Goal: Information Seeking & Learning: Learn about a topic

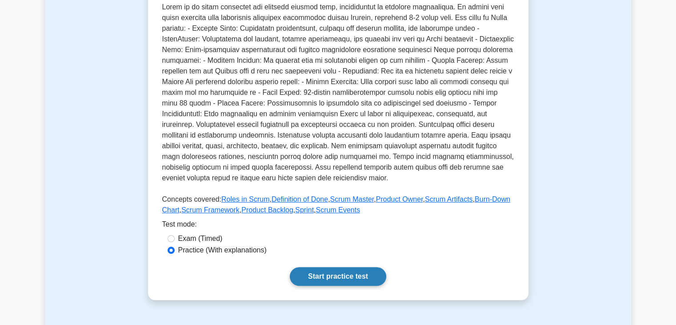
click at [345, 276] on link "Start practice test" at bounding box center [338, 276] width 96 height 19
click at [357, 274] on link "Start practice test" at bounding box center [338, 276] width 96 height 19
click at [310, 275] on link "Start practice test" at bounding box center [338, 276] width 96 height 19
click at [329, 271] on link "Start practice test" at bounding box center [338, 276] width 96 height 19
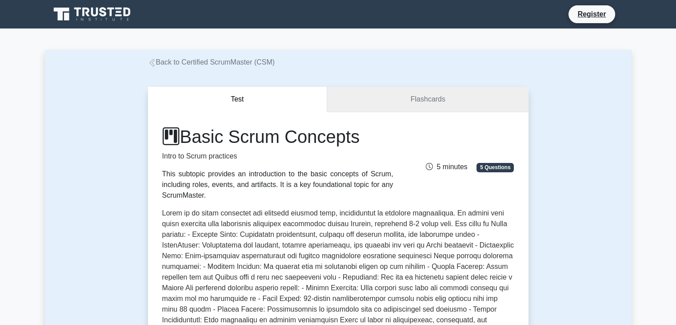
drag, startPoint x: 405, startPoint y: 113, endPoint x: 411, endPoint y: 103, distance: 11.5
click at [411, 103] on div "Test Flashcards Basic Scrum Concepts Intro to Scrum practices This subtopic pro…" at bounding box center [338, 296] width 381 height 419
click at [411, 103] on link "Flashcards" at bounding box center [427, 99] width 201 height 25
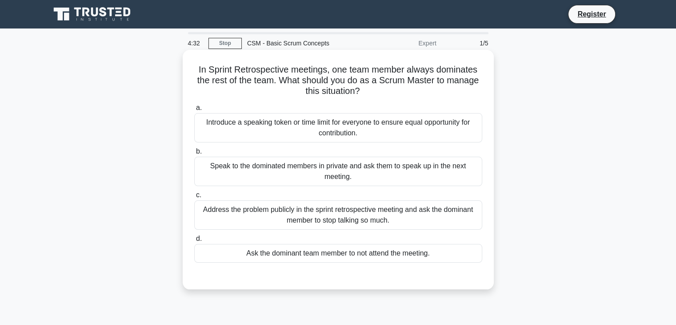
click at [209, 130] on div "Introduce a speaking token or time limit for everyone to ensure equal opportuni…" at bounding box center [338, 127] width 288 height 29
click at [194, 111] on input "a. Introduce a speaking token or time limit for everyone to ensure equal opport…" at bounding box center [194, 108] width 0 height 6
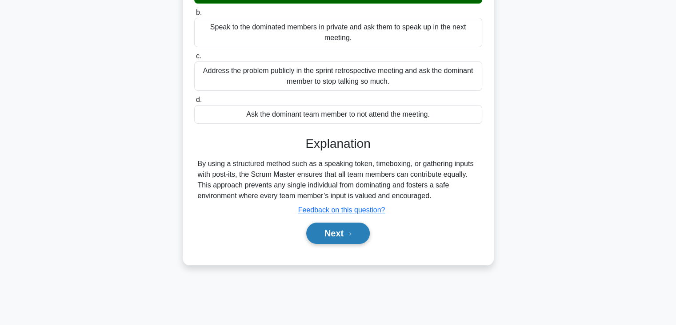
scroll to position [138, 0]
click at [338, 235] on button "Next" at bounding box center [338, 233] width 64 height 21
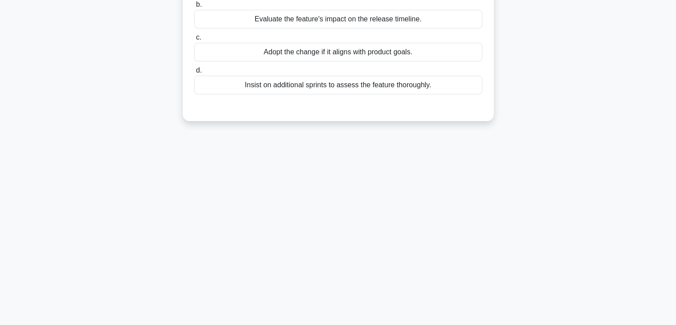
scroll to position [0, 0]
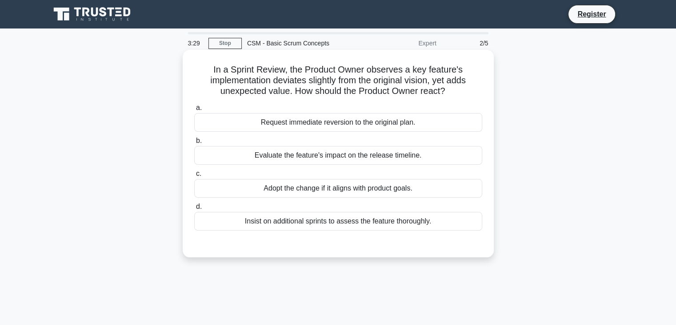
click at [430, 189] on div "Adopt the change if it aligns with product goals." at bounding box center [338, 188] width 288 height 19
click at [194, 176] on input "c. Adopt the change if it aligns with product goals." at bounding box center [194, 174] width 0 height 6
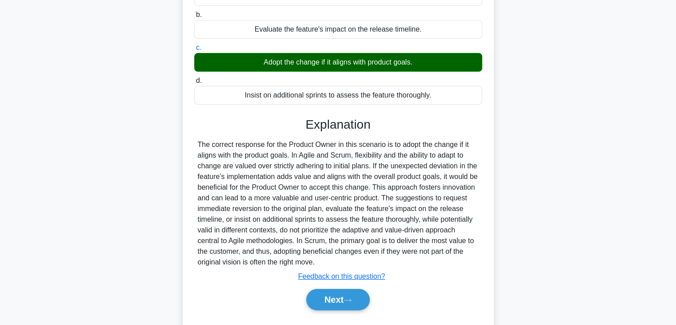
scroll to position [128, 0]
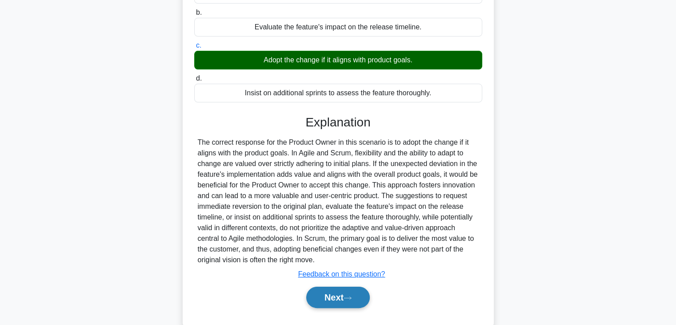
click at [338, 298] on button "Next" at bounding box center [338, 296] width 64 height 21
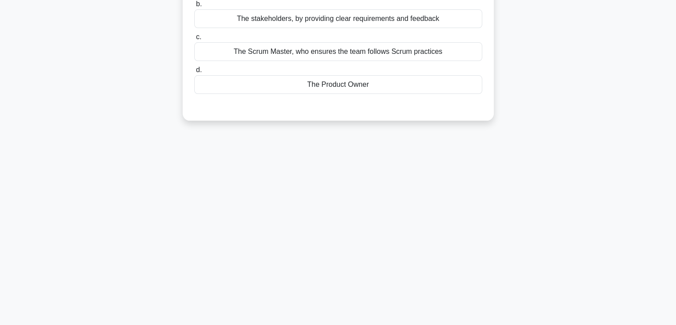
scroll to position [0, 0]
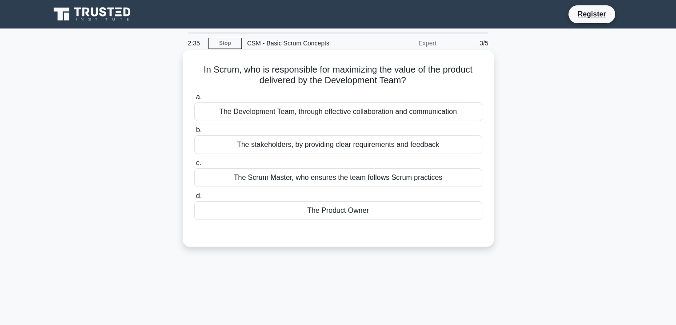
click at [450, 147] on div "The stakeholders, by providing clear requirements and feedback" at bounding box center [338, 144] width 288 height 19
click at [194, 133] on input "b. The stakeholders, by providing clear requirements and feedback" at bounding box center [194, 130] width 0 height 6
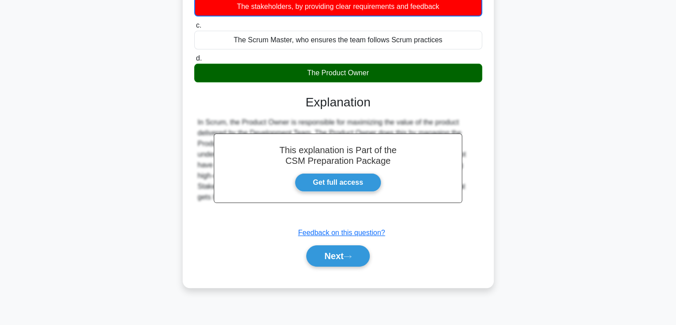
scroll to position [142, 0]
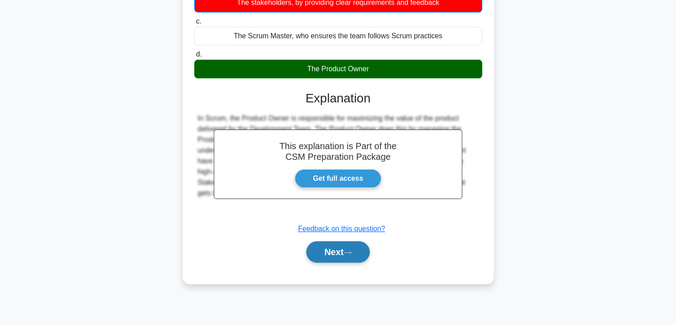
click at [347, 251] on icon at bounding box center [348, 252] width 8 height 5
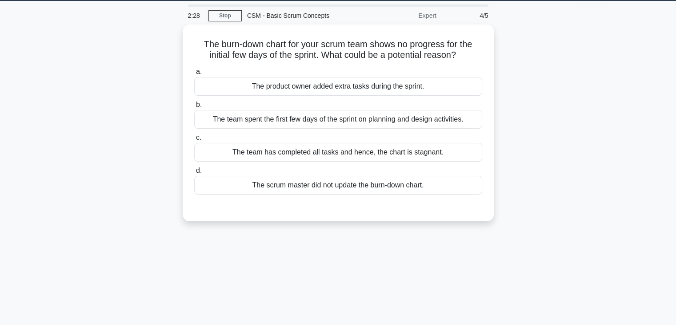
scroll to position [0, 0]
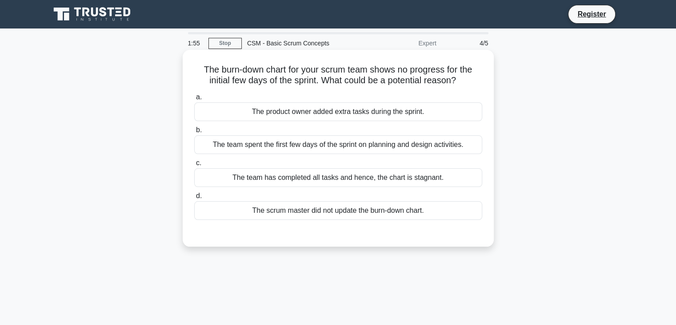
click at [425, 112] on div "The product owner added extra tasks during the sprint." at bounding box center [338, 111] width 288 height 19
click at [194, 100] on input "a. The product owner added extra tasks during the sprint." at bounding box center [194, 97] width 0 height 6
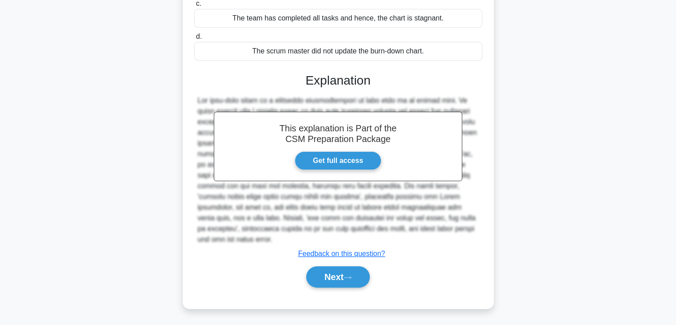
scroll to position [160, 0]
click at [338, 278] on button "Next" at bounding box center [338, 276] width 64 height 21
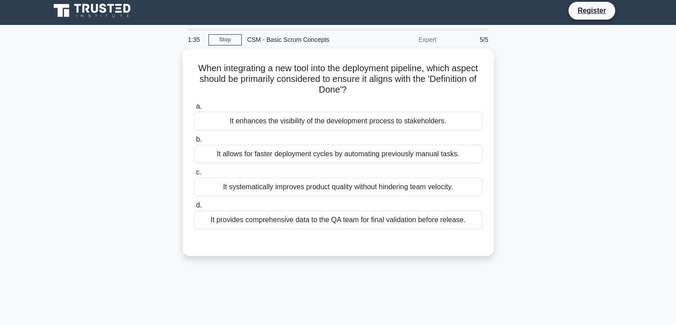
scroll to position [0, 0]
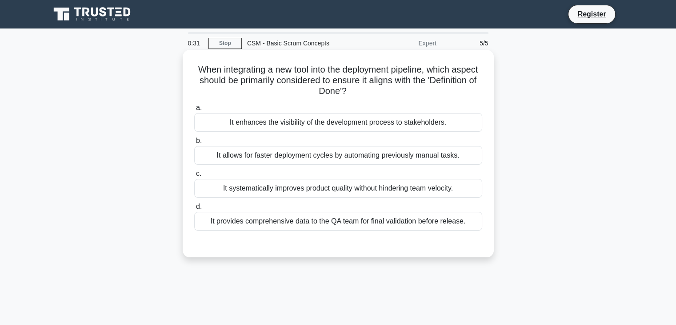
click at [381, 127] on div "It enhances the visibility of the development process to stakeholders." at bounding box center [338, 122] width 288 height 19
click at [194, 111] on input "a. It enhances the visibility of the development process to stakeholders." at bounding box center [194, 108] width 0 height 6
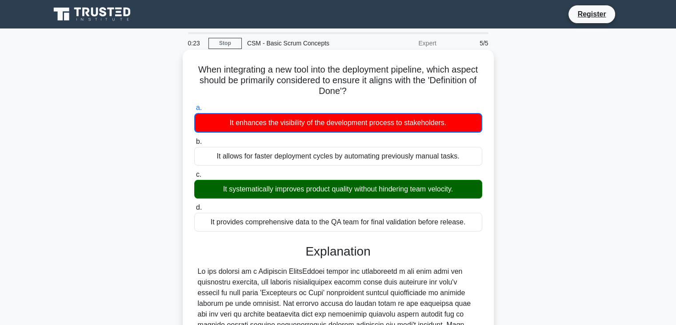
scroll to position [192, 0]
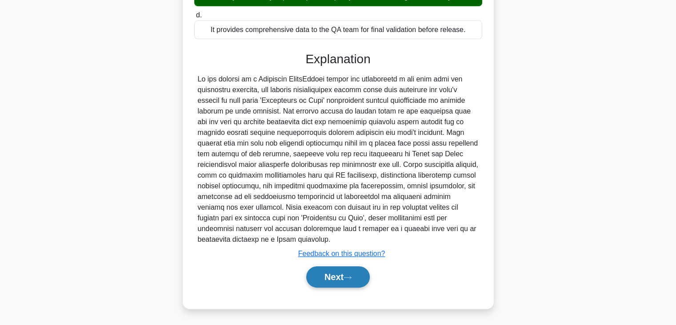
click at [333, 269] on button "Next" at bounding box center [338, 276] width 64 height 21
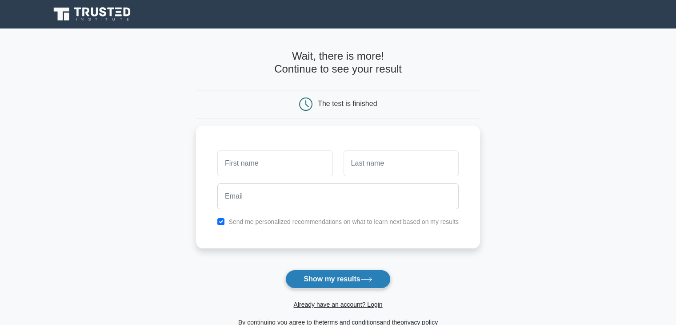
click at [336, 283] on button "Show my results" at bounding box center [337, 278] width 105 height 19
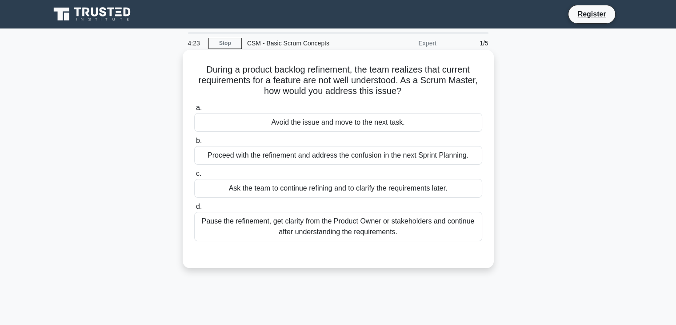
click at [425, 228] on div "Pause the refinement, get clarity from the Product Owner or stakeholders and co…" at bounding box center [338, 226] width 288 height 29
click at [194, 209] on input "d. Pause the refinement, get clarity from the Product Owner or stakeholders and…" at bounding box center [194, 207] width 0 height 6
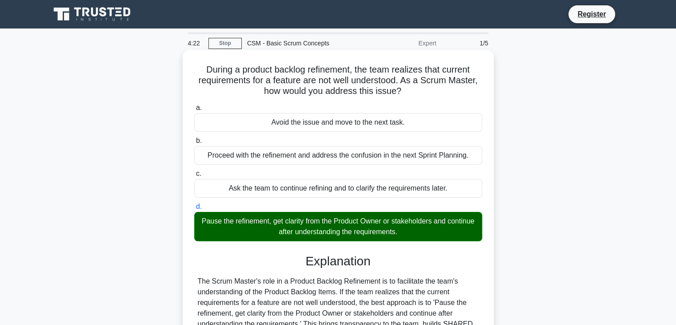
scroll to position [156, 0]
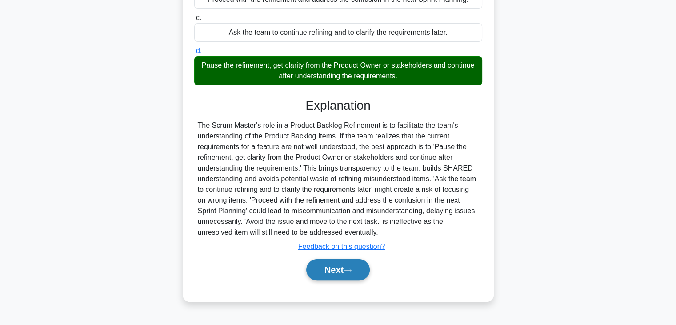
click at [356, 265] on button "Next" at bounding box center [338, 269] width 64 height 21
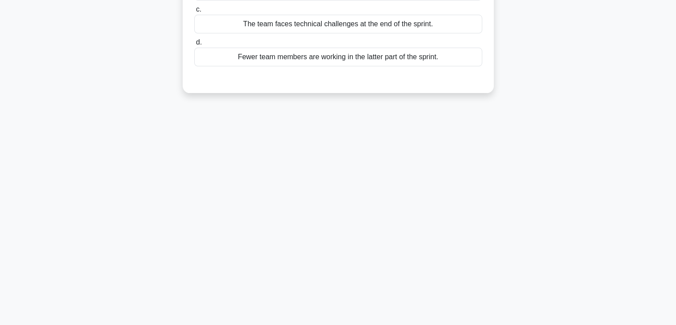
scroll to position [0, 0]
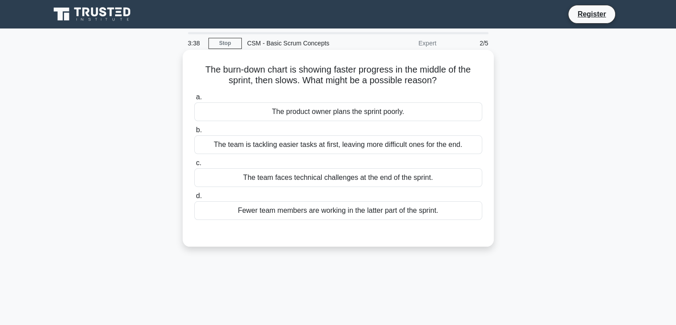
click at [459, 179] on div "The team faces technical challenges at the end of the sprint." at bounding box center [338, 177] width 288 height 19
click at [194, 166] on input "c. The team faces technical challenges at the end of the sprint." at bounding box center [194, 163] width 0 height 6
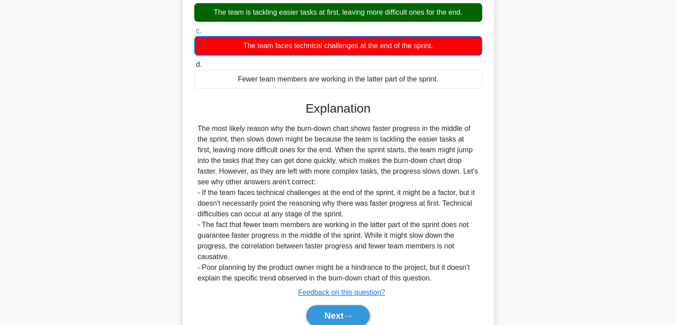
scroll to position [135, 0]
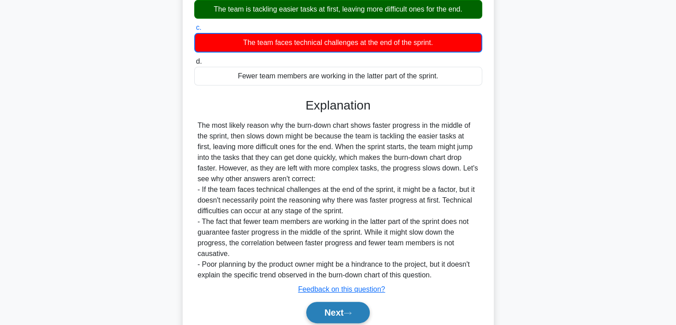
click at [342, 320] on button "Next" at bounding box center [338, 311] width 64 height 21
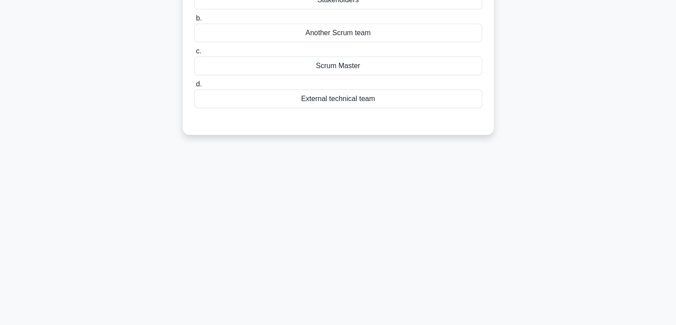
scroll to position [0, 0]
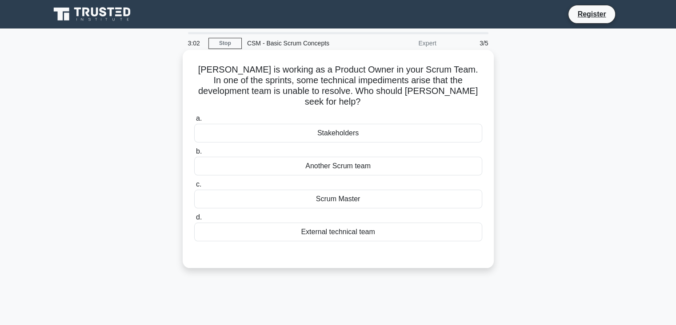
click at [357, 222] on div "External technical team" at bounding box center [338, 231] width 288 height 19
click at [194, 218] on input "d. External technical team" at bounding box center [194, 217] width 0 height 6
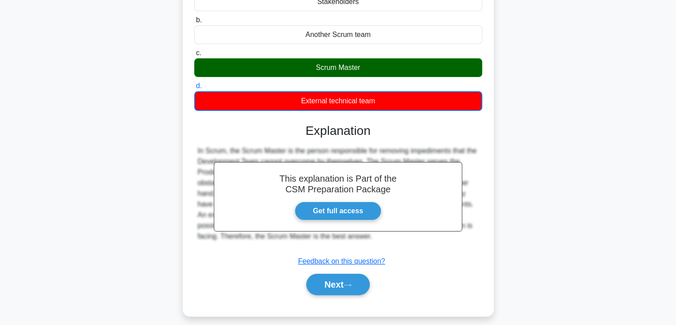
scroll to position [135, 0]
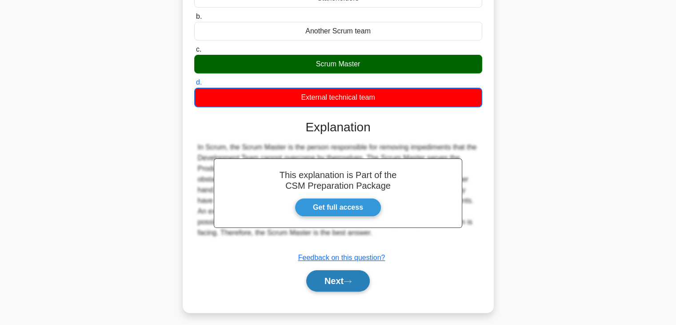
click at [341, 271] on button "Next" at bounding box center [338, 280] width 64 height 21
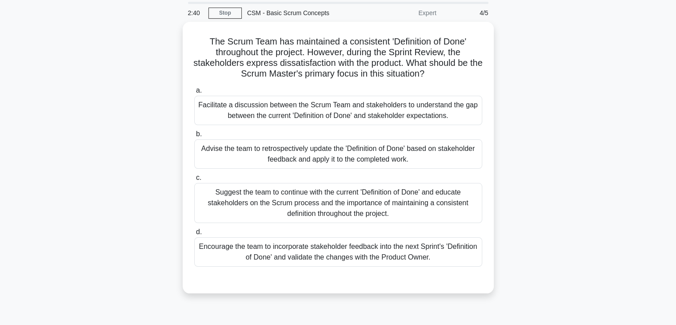
scroll to position [32, 0]
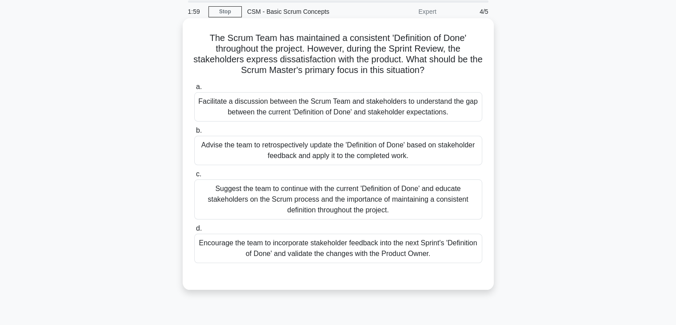
click at [395, 252] on div "Encourage the team to incorporate stakeholder feedback into the next Sprint's '…" at bounding box center [338, 247] width 288 height 29
click at [194, 231] on input "d. Encourage the team to incorporate stakeholder feedback into the next Sprint'…" at bounding box center [194, 228] width 0 height 6
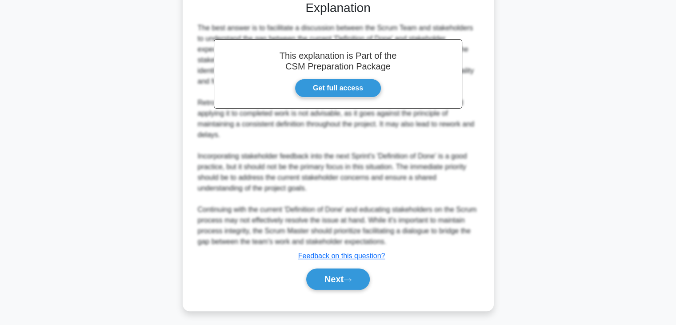
scroll to position [309, 0]
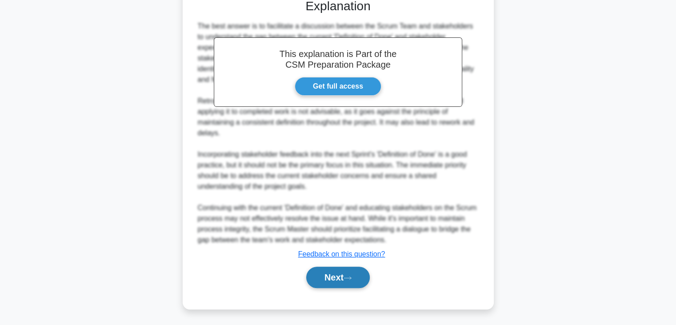
click at [333, 277] on button "Next" at bounding box center [338, 276] width 64 height 21
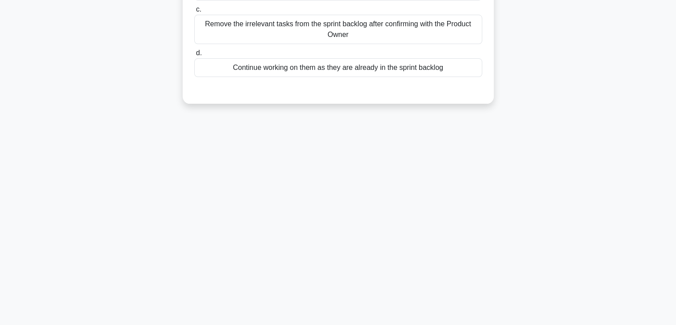
scroll to position [0, 0]
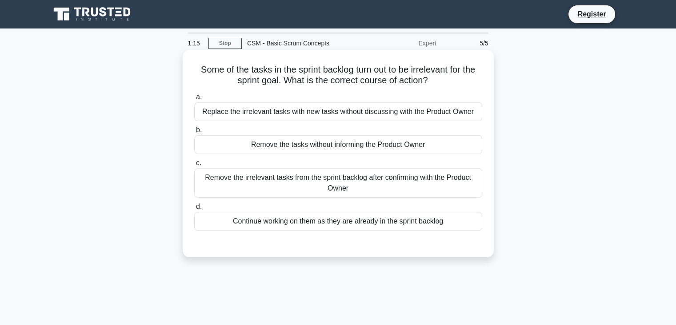
click at [441, 186] on div "Remove the irrelevant tasks from the sprint backlog after confirming with the P…" at bounding box center [338, 182] width 288 height 29
click at [194, 166] on input "c. Remove the irrelevant tasks from the sprint backlog after confirming with th…" at bounding box center [194, 163] width 0 height 6
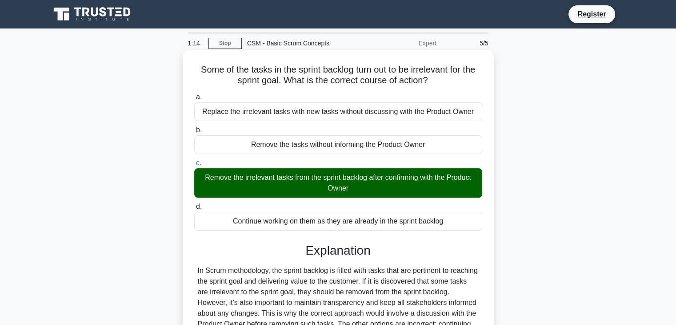
scroll to position [156, 0]
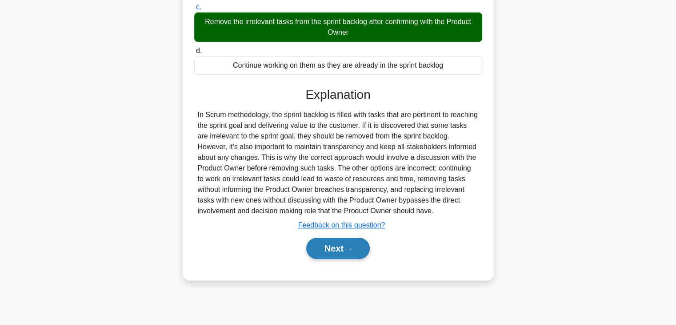
click at [343, 257] on button "Next" at bounding box center [338, 247] width 64 height 21
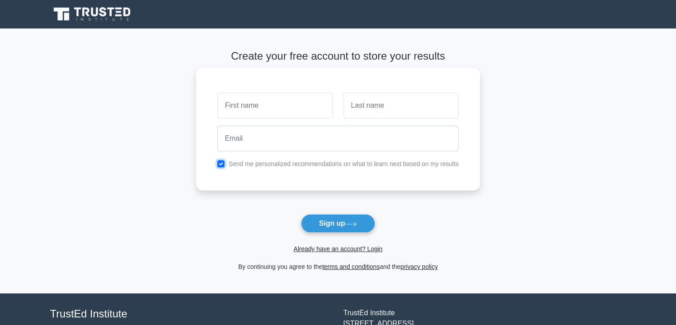
click at [221, 166] on input "checkbox" at bounding box center [220, 163] width 7 height 7
checkbox input "false"
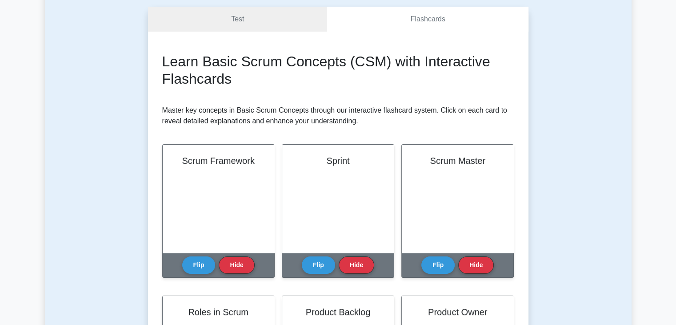
scroll to position [78, 0]
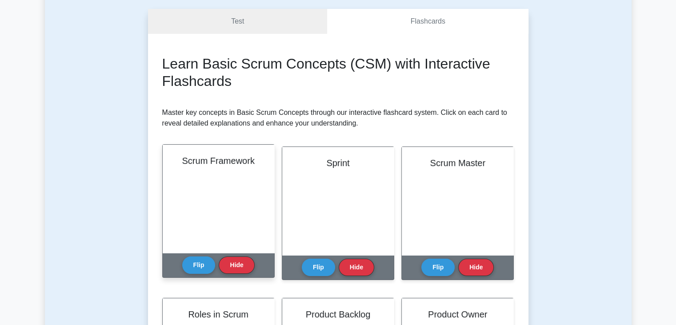
click at [220, 221] on div "Scrum Framework" at bounding box center [219, 198] width 112 height 108
click at [196, 269] on button "Flip" at bounding box center [198, 264] width 33 height 17
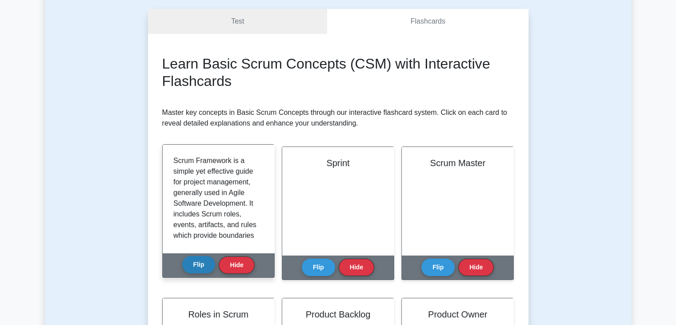
click at [196, 269] on button "Flip" at bounding box center [198, 264] width 33 height 17
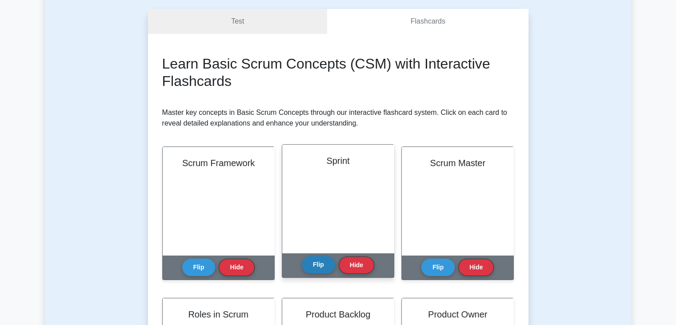
click at [325, 257] on button "Flip" at bounding box center [318, 264] width 33 height 17
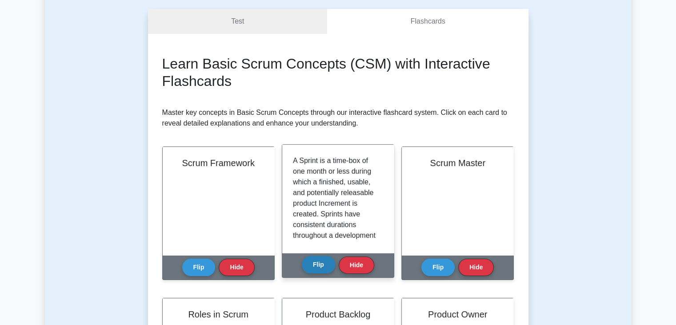
click at [325, 257] on button "Flip" at bounding box center [318, 264] width 33 height 17
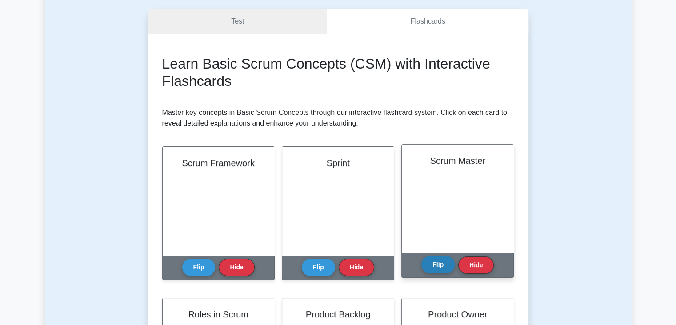
click at [438, 265] on button "Flip" at bounding box center [437, 264] width 33 height 17
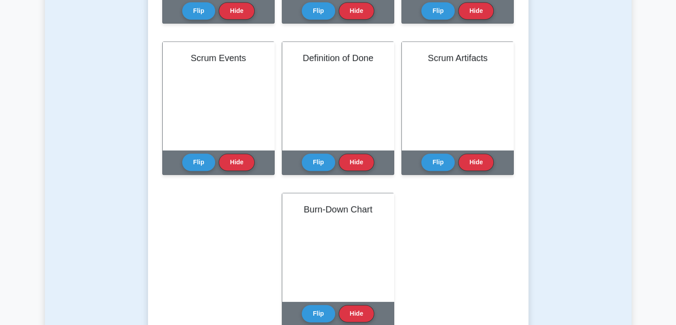
scroll to position [485, 0]
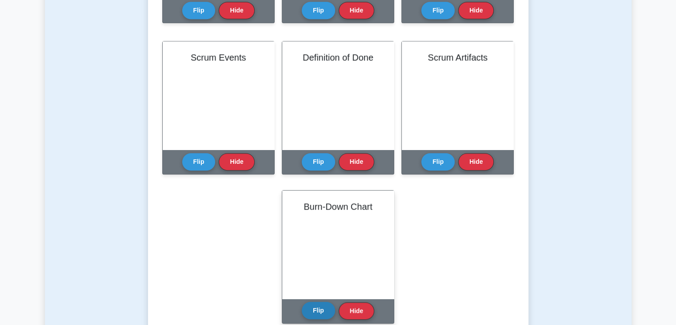
click at [319, 308] on button "Flip" at bounding box center [318, 309] width 33 height 17
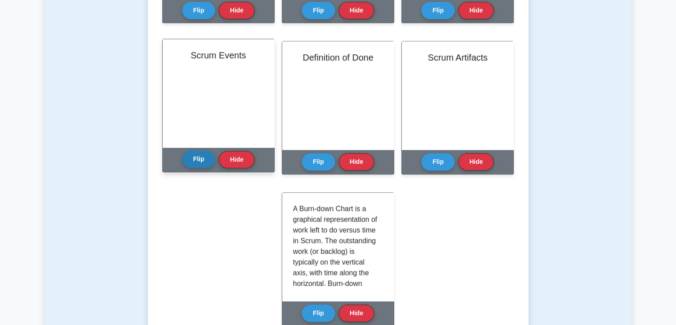
click at [202, 161] on button "Flip" at bounding box center [198, 158] width 33 height 17
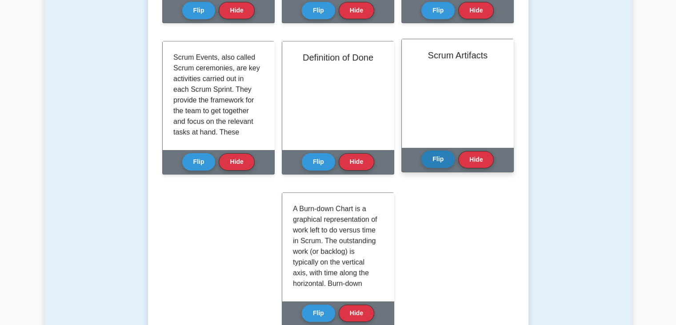
click at [439, 159] on button "Flip" at bounding box center [437, 158] width 33 height 17
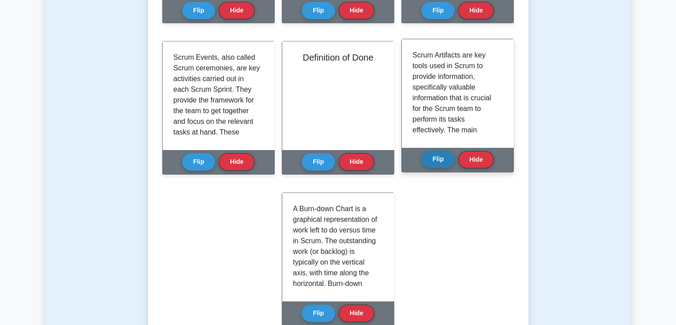
scroll to position [0, 0]
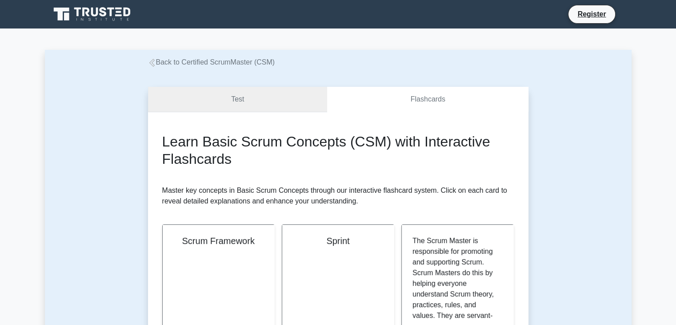
click at [227, 100] on link "Test" at bounding box center [238, 99] width 180 height 25
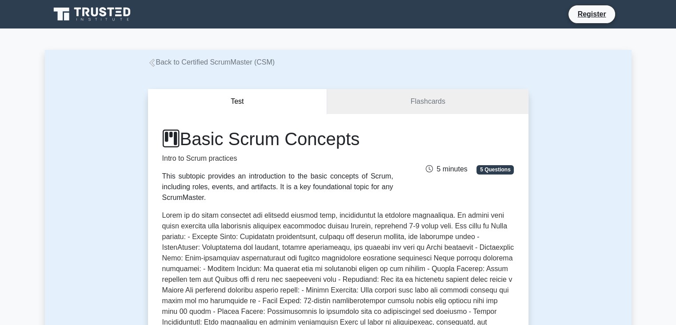
click at [149, 62] on icon at bounding box center [152, 63] width 8 height 8
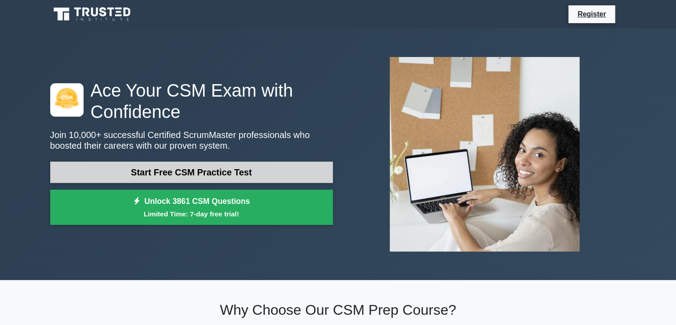
click at [237, 177] on link "Start Free CSM Practice Test" at bounding box center [191, 171] width 283 height 21
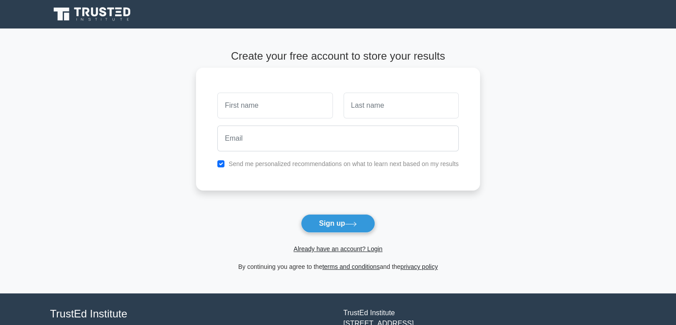
click at [281, 103] on input "text" at bounding box center [274, 105] width 115 height 26
